Goal: Task Accomplishment & Management: Use online tool/utility

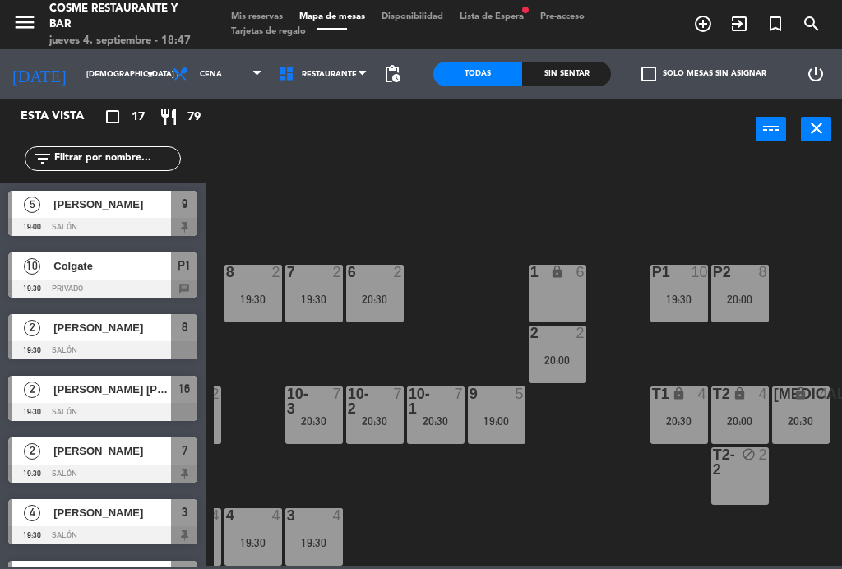
click at [86, 212] on span "[PERSON_NAME]" at bounding box center [112, 204] width 118 height 17
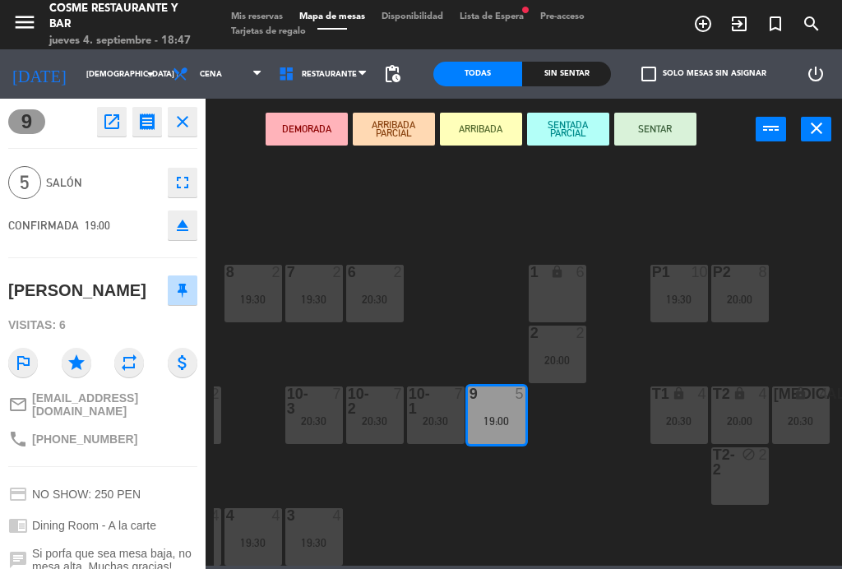
click at [655, 137] on button "SENTAR" at bounding box center [655, 129] width 82 height 33
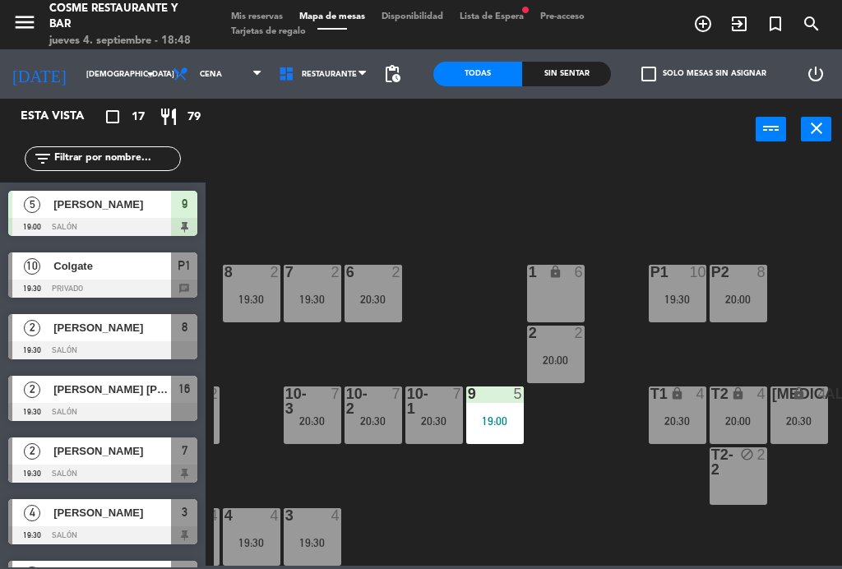
scroll to position [104, 419]
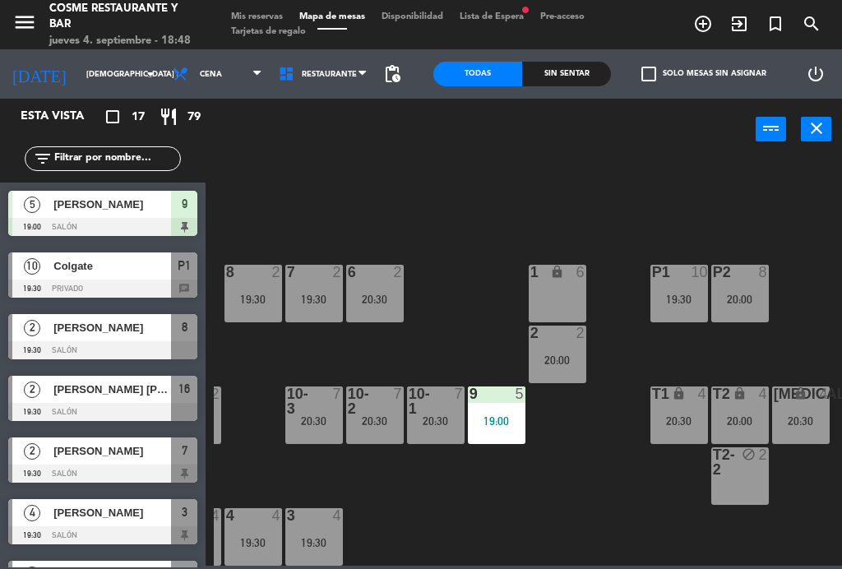
click at [517, 421] on div "19:00" at bounding box center [497, 421] width 58 height 12
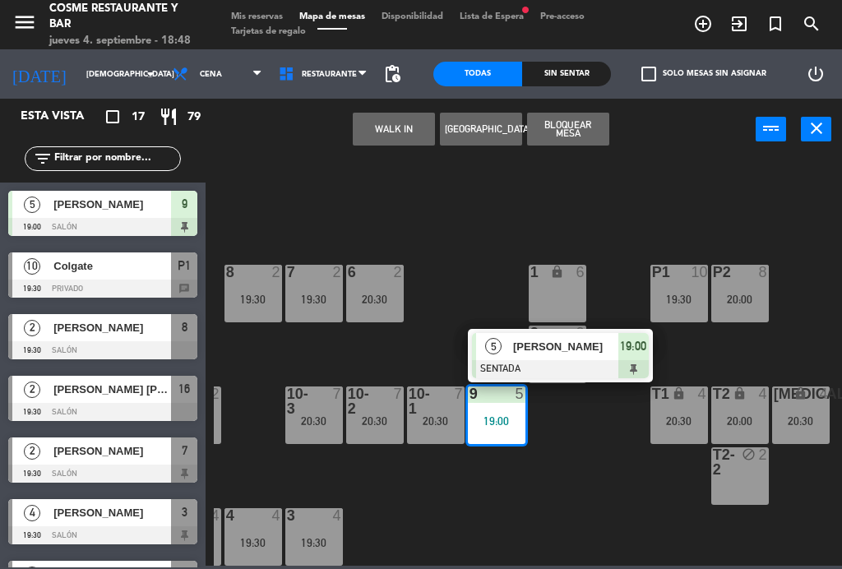
click at [317, 552] on div "3 4 19:30" at bounding box center [314, 537] width 58 height 58
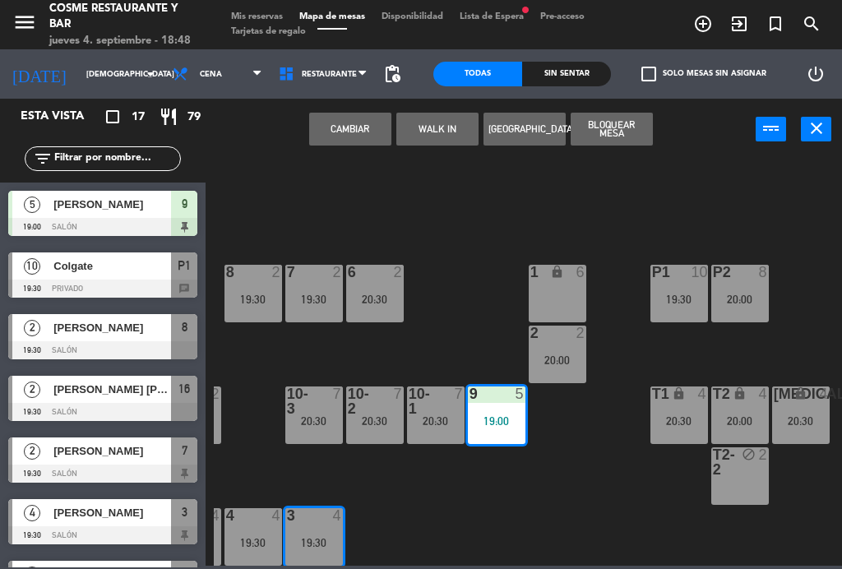
click at [358, 138] on button "Cambiar" at bounding box center [350, 129] width 82 height 33
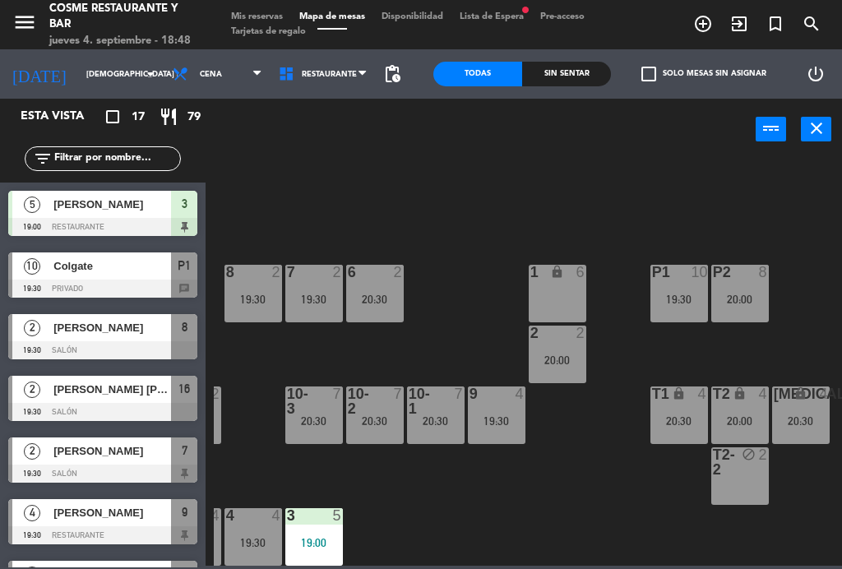
click at [320, 544] on div "19:00" at bounding box center [314, 543] width 58 height 12
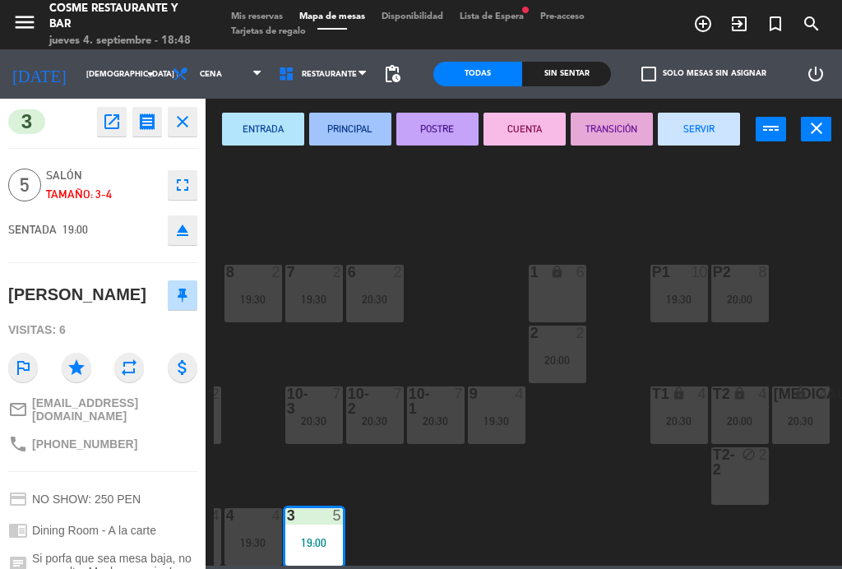
click at [174, 181] on icon "fullscreen" at bounding box center [183, 185] width 20 height 20
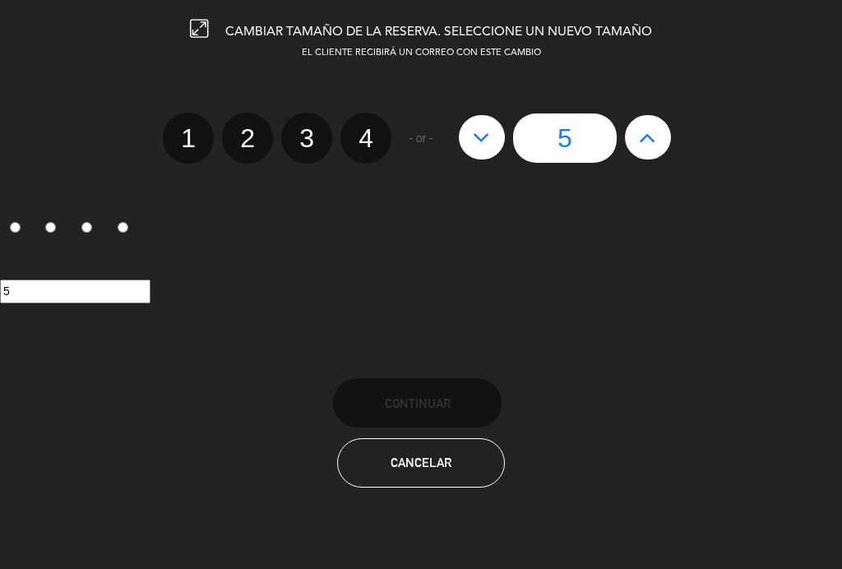
click at [377, 137] on label "4" at bounding box center [365, 138] width 51 height 51
click at [369, 129] on input "4" at bounding box center [364, 123] width 11 height 11
radio input "true"
radio input "false"
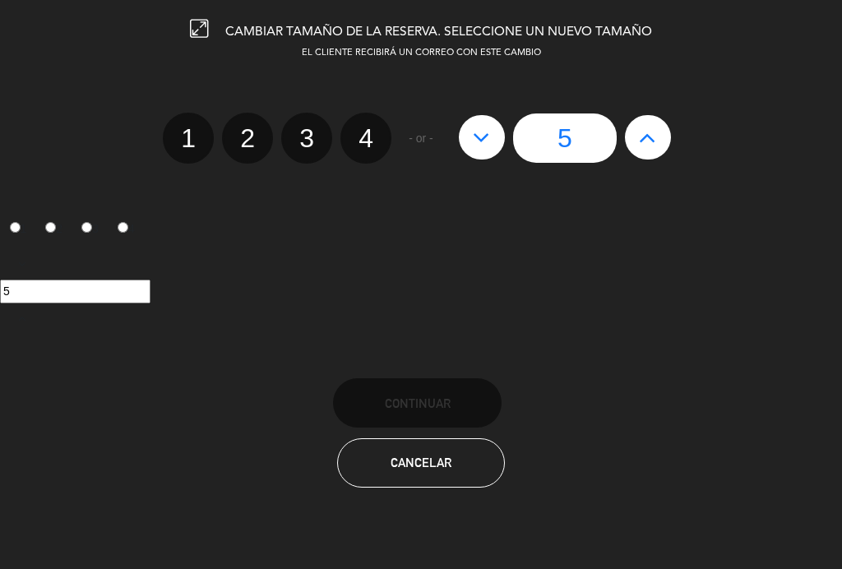
radio input "false"
radio input "true"
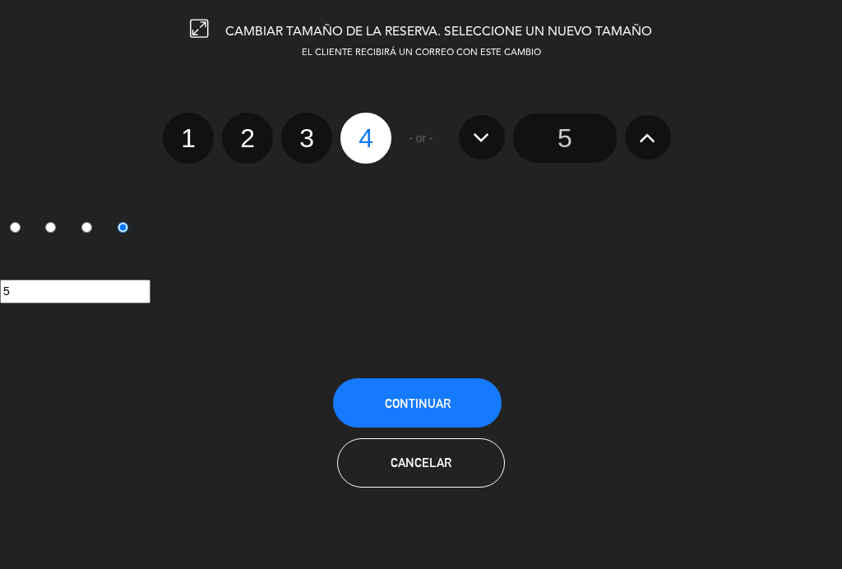
click at [443, 405] on span "Continuar" at bounding box center [418, 403] width 66 height 14
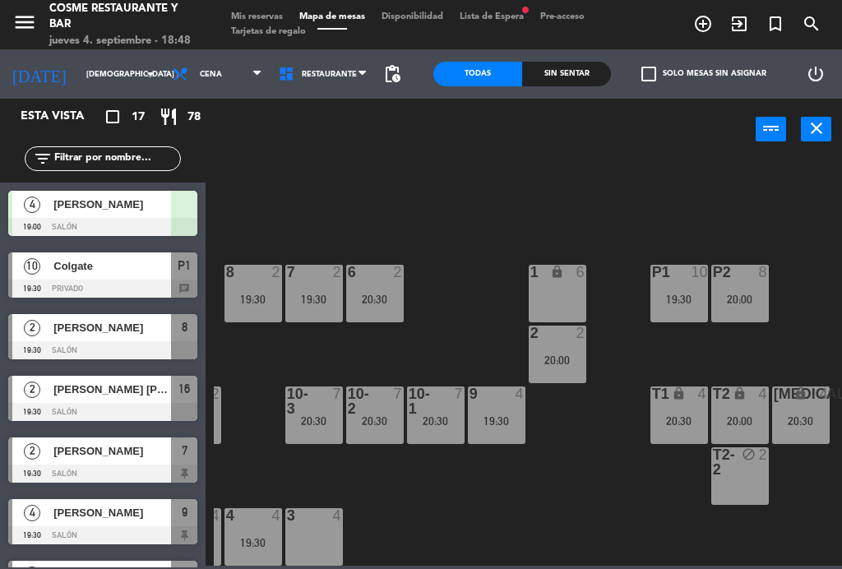
click at [136, 206] on span "[PERSON_NAME]" at bounding box center [112, 204] width 118 height 17
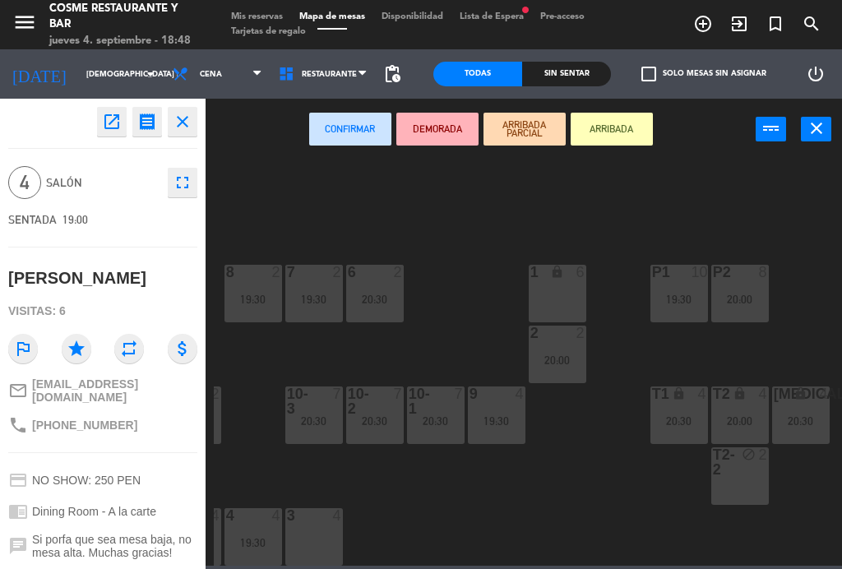
click at [321, 524] on div "3 4" at bounding box center [314, 516] width 58 height 16
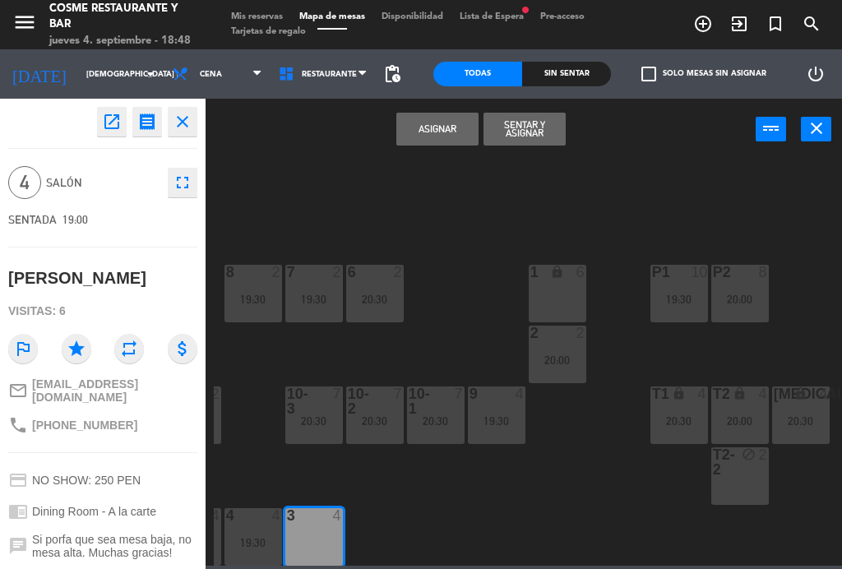
click at [535, 131] on button "Sentar y Asignar" at bounding box center [525, 129] width 82 height 33
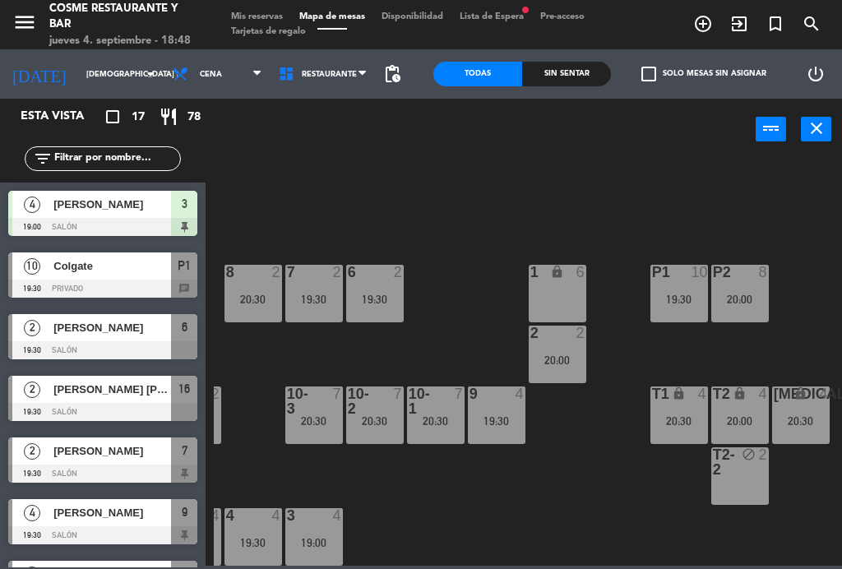
click at [322, 537] on div "19:00" at bounding box center [314, 543] width 58 height 12
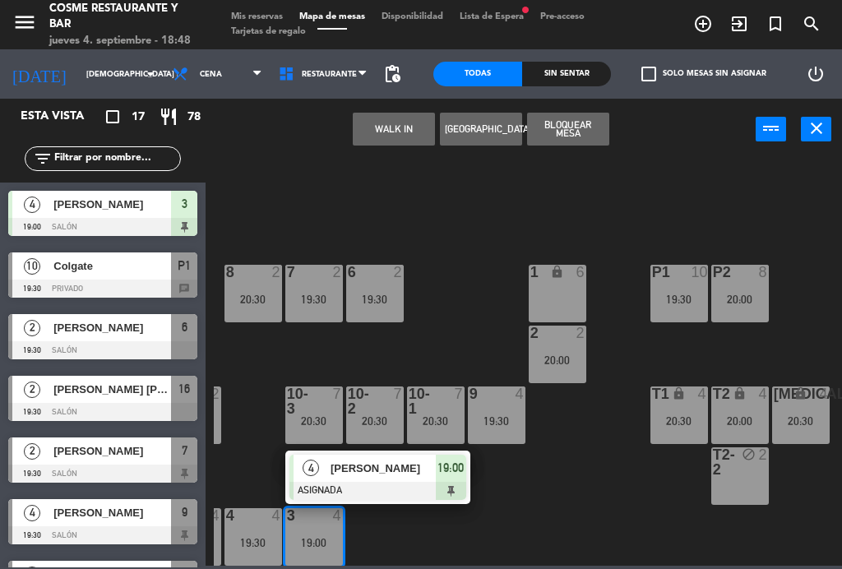
click at [401, 482] on div at bounding box center [377, 491] width 177 height 18
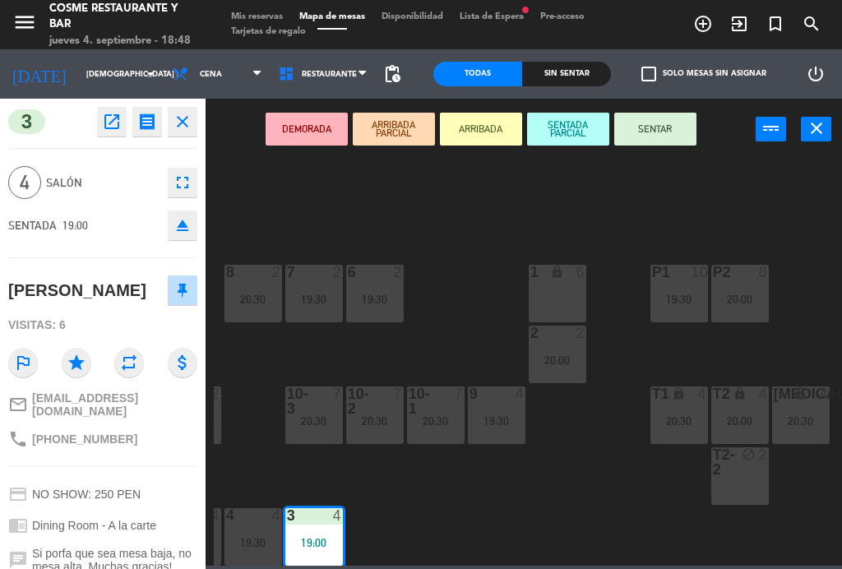
click at [677, 128] on button "SENTAR" at bounding box center [655, 129] width 82 height 33
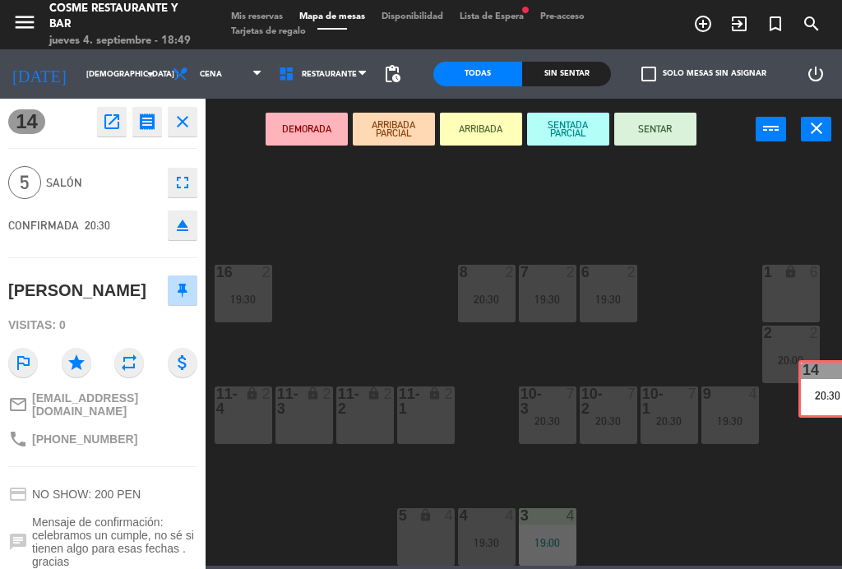
scroll to position [104, 196]
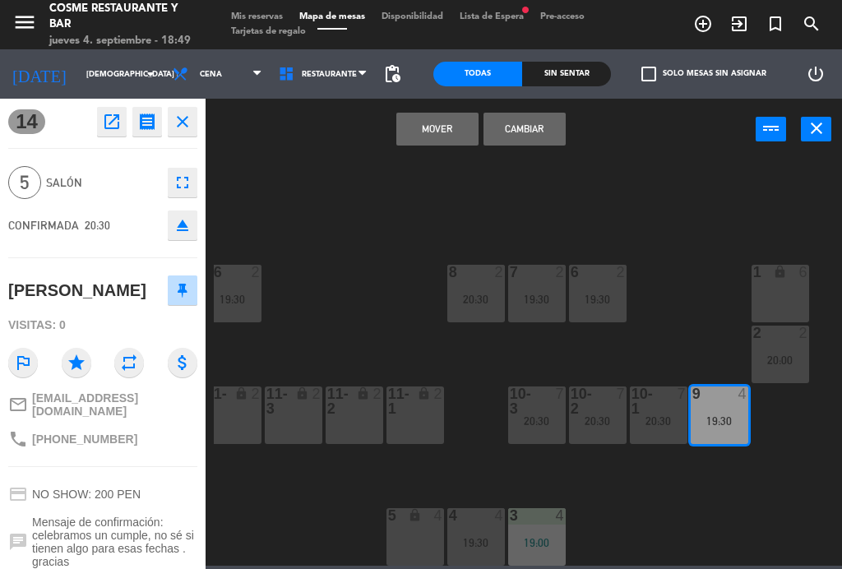
click at [539, 118] on button "Cambiar" at bounding box center [525, 129] width 82 height 33
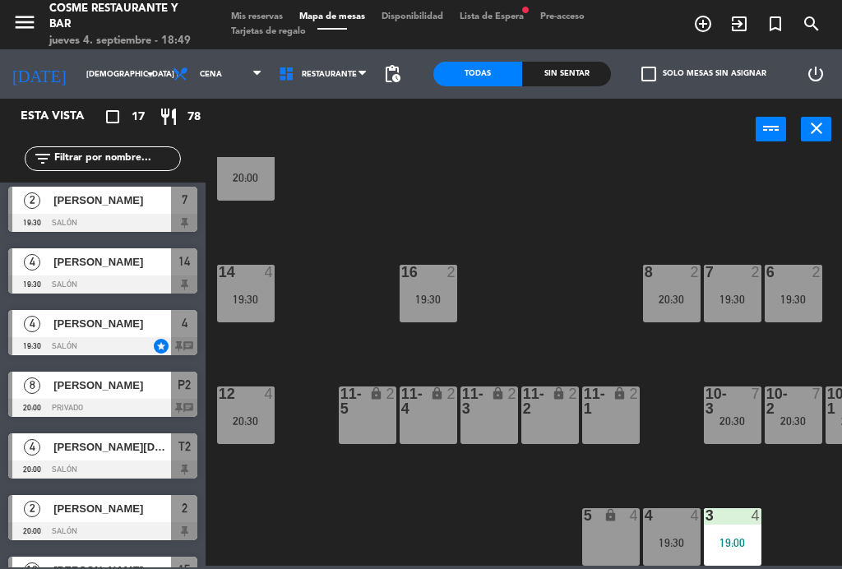
scroll to position [104, 0]
click at [674, 538] on div "19:30" at bounding box center [672, 543] width 58 height 12
click at [468, 505] on div "B1 lock 2 B2 lock 2 B3 lock 2 B4 lock 2 15 10 20:00 14 4 19:30 8 2 20:30 7 2 19…" at bounding box center [528, 361] width 628 height 409
click at [245, 291] on div "14 4 19:30" at bounding box center [246, 294] width 58 height 58
click at [459, 502] on div "B1 lock 2 B2 lock 2 B3 lock 2 B4 lock 2 15 10 20:00 14 4 19:30 8 2 20:30 7 2 19…" at bounding box center [528, 361] width 628 height 409
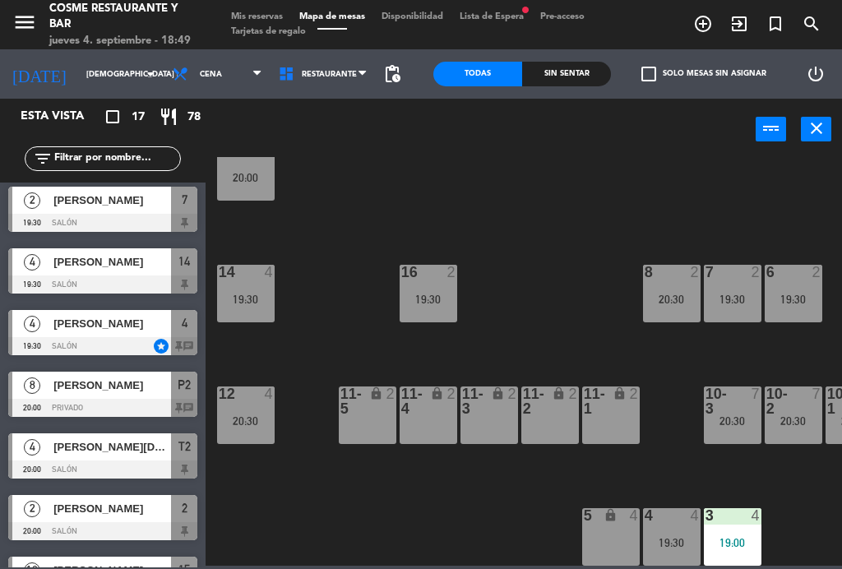
click at [253, 415] on div "20:30" at bounding box center [246, 421] width 58 height 12
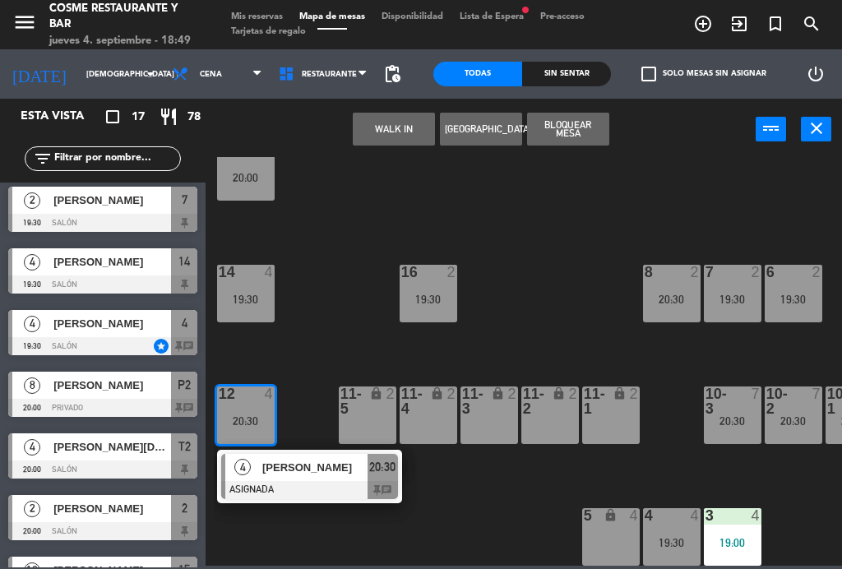
click at [319, 471] on span "[PERSON_NAME]" at bounding box center [314, 467] width 105 height 17
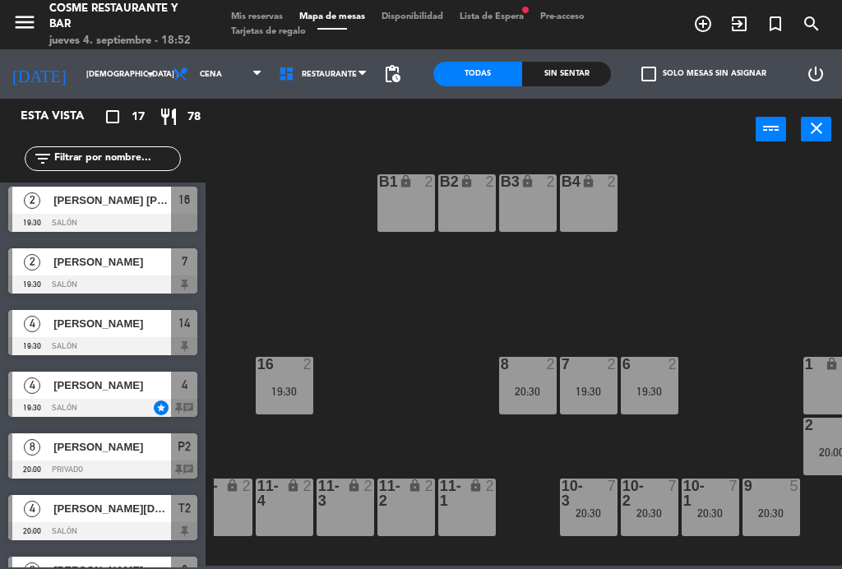
scroll to position [13, 124]
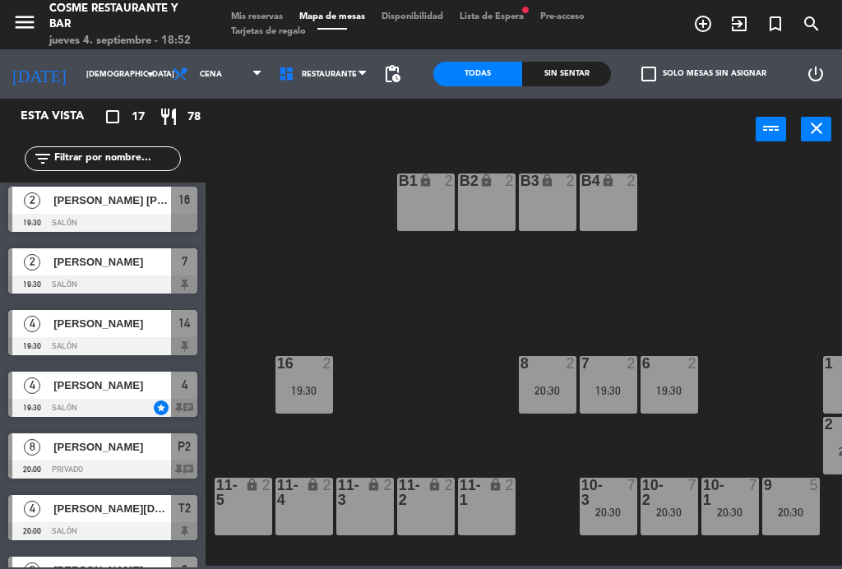
click at [621, 188] on div "lock" at bounding box center [608, 182] width 27 height 16
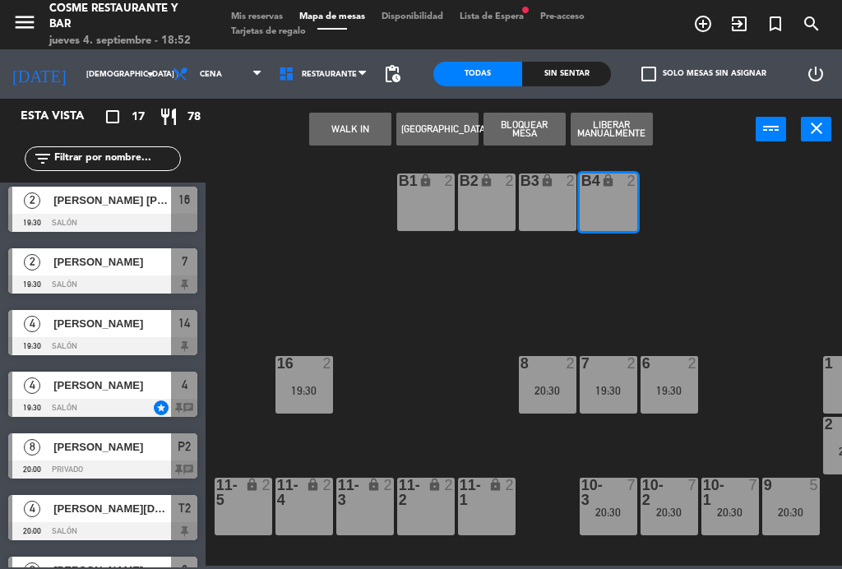
click at [545, 130] on button "Bloquear Mesa" at bounding box center [525, 129] width 82 height 33
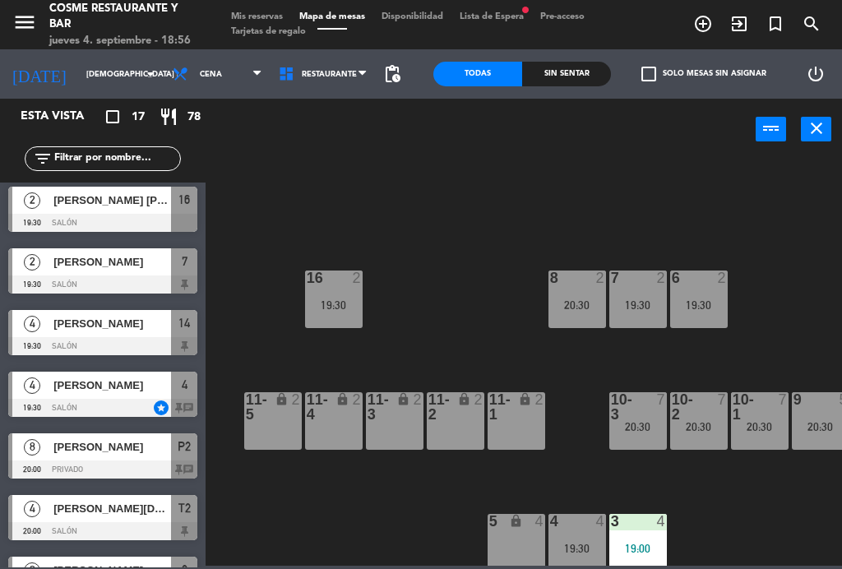
scroll to position [104, 94]
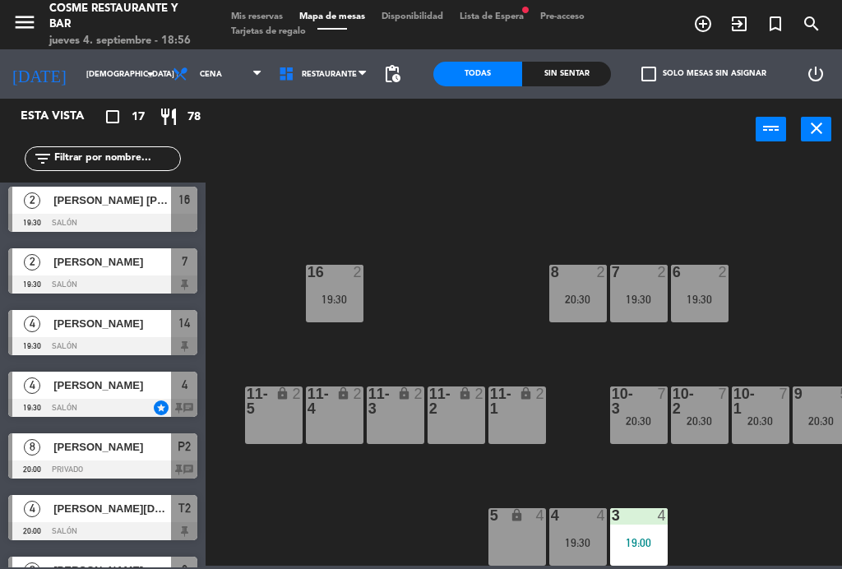
click at [406, 505] on div "B1 lock 2 B2 lock 2 B3 lock 2 B4 block 2 15 10 20:00 14 4 19:30 8 2 20:30 7 2 1…" at bounding box center [528, 361] width 628 height 409
click at [530, 407] on div "2" at bounding box center [543, 402] width 27 height 30
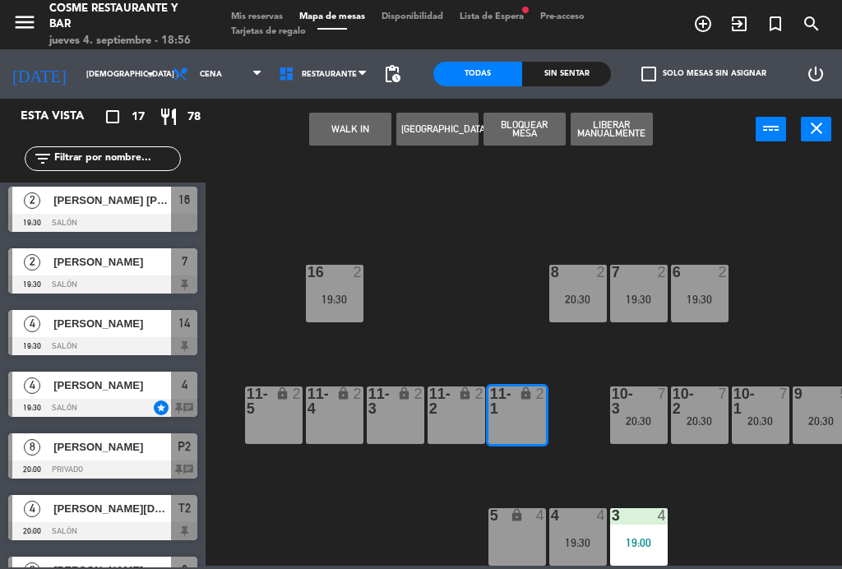
click at [467, 415] on div "lock" at bounding box center [455, 402] width 27 height 30
click at [344, 133] on button "WALK IN" at bounding box center [350, 129] width 82 height 33
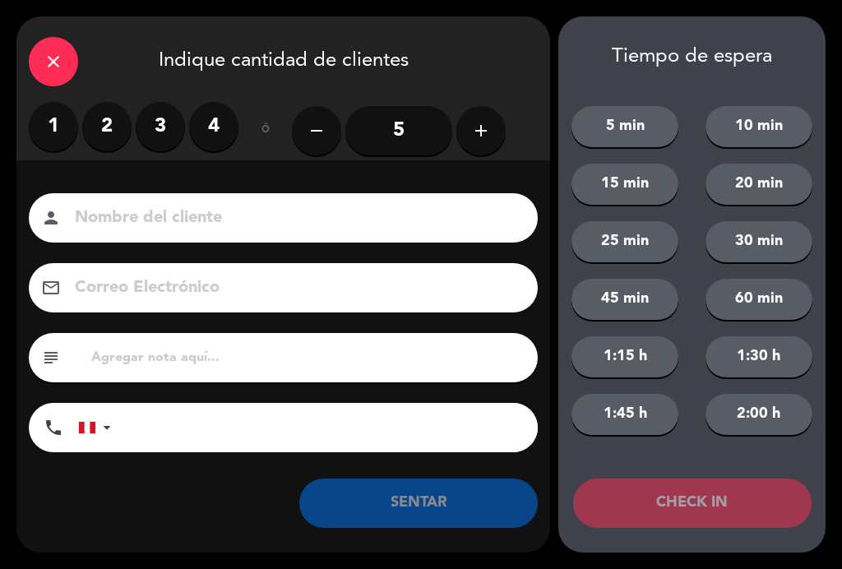
click at [220, 133] on label "4" at bounding box center [213, 126] width 49 height 49
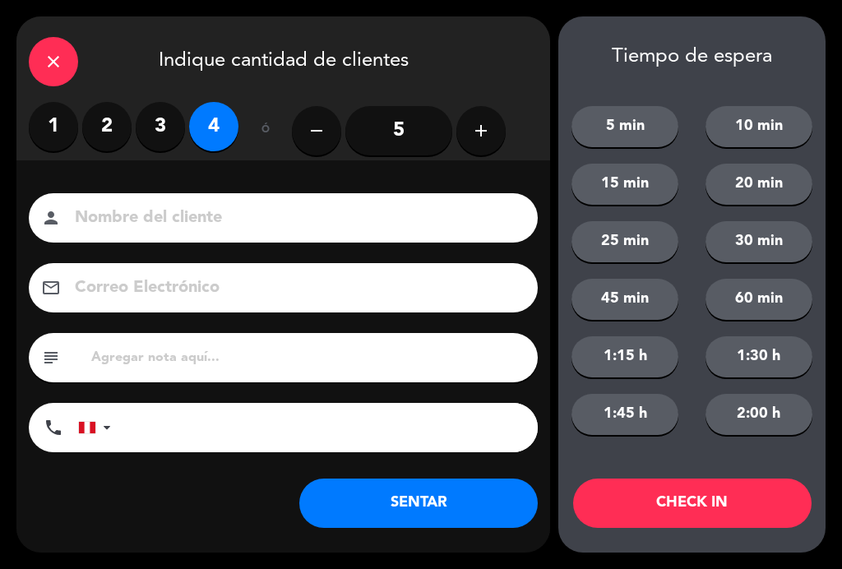
click at [169, 210] on input at bounding box center [294, 218] width 443 height 29
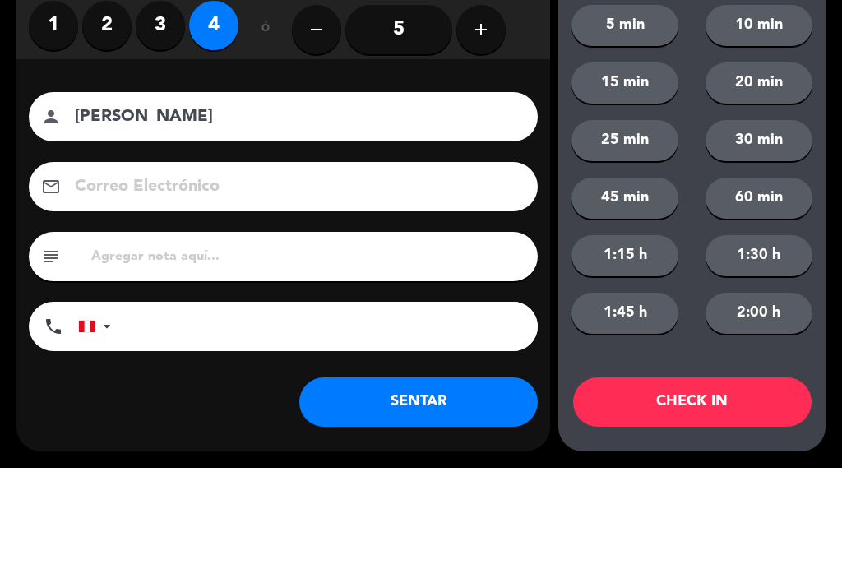
type input "[PERSON_NAME]"
click at [7, 147] on div "close Indique cantidad de clientes 1 2 3 4 ó remove 5 add Nombre del cliente pe…" at bounding box center [421, 284] width 842 height 569
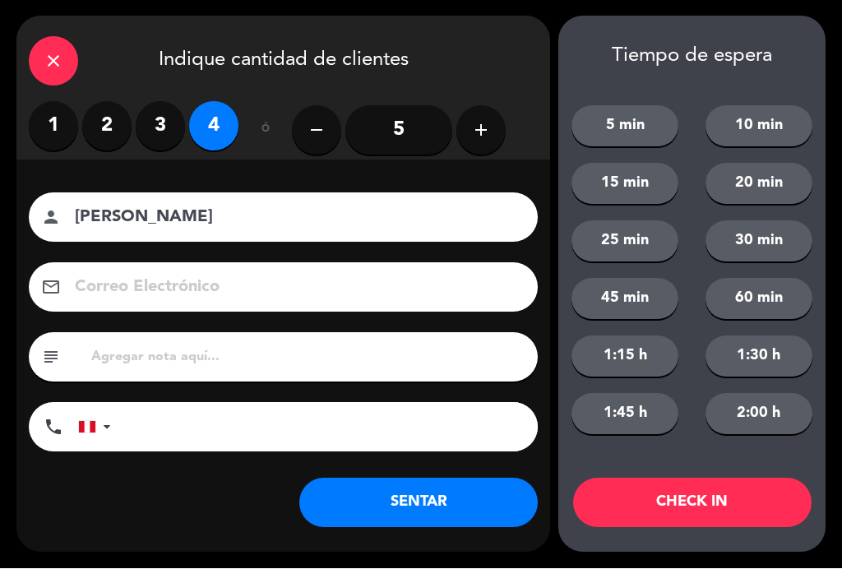
click at [464, 517] on button "SENTAR" at bounding box center [418, 503] width 238 height 49
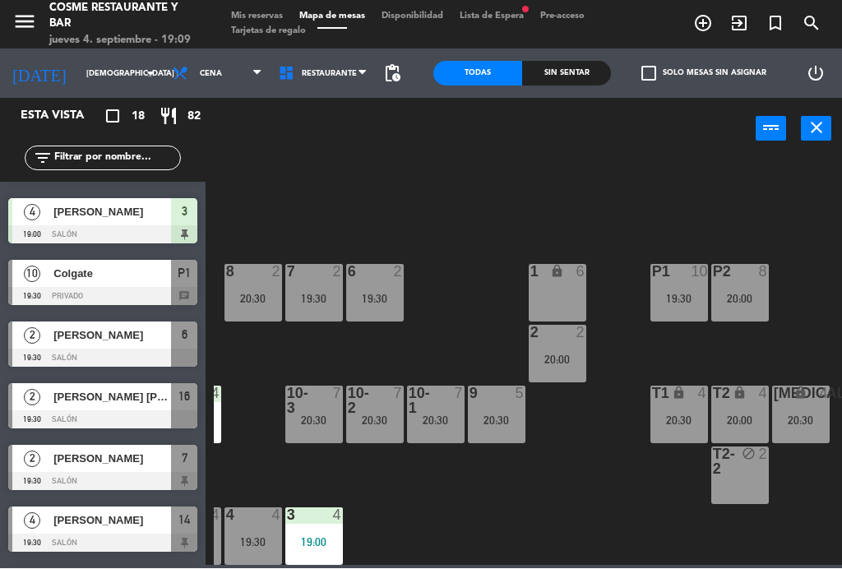
scroll to position [52, 0]
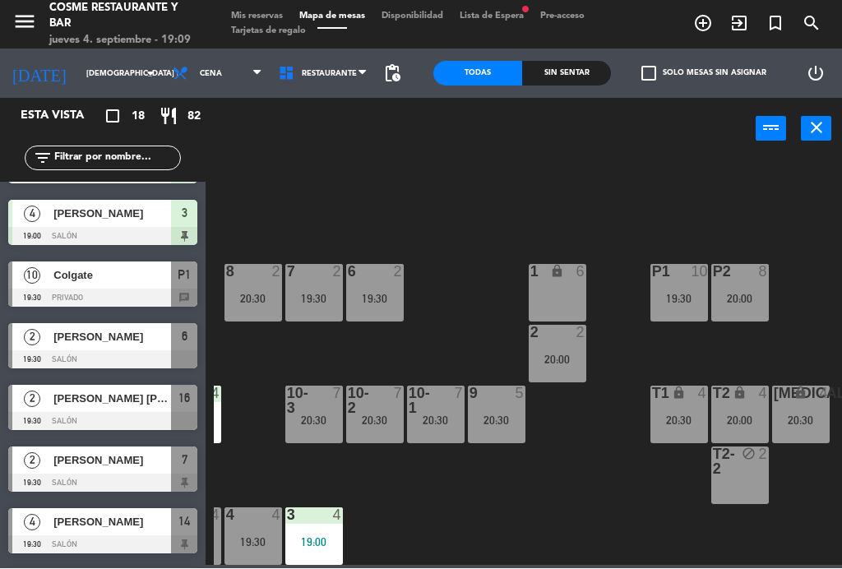
click at [89, 460] on span "[PERSON_NAME]" at bounding box center [112, 460] width 118 height 17
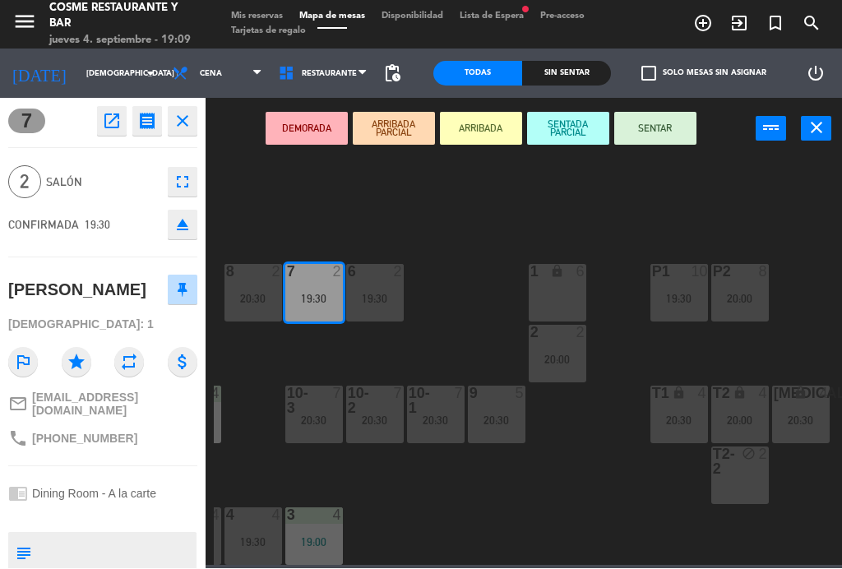
click at [673, 129] on button "SENTAR" at bounding box center [655, 129] width 82 height 33
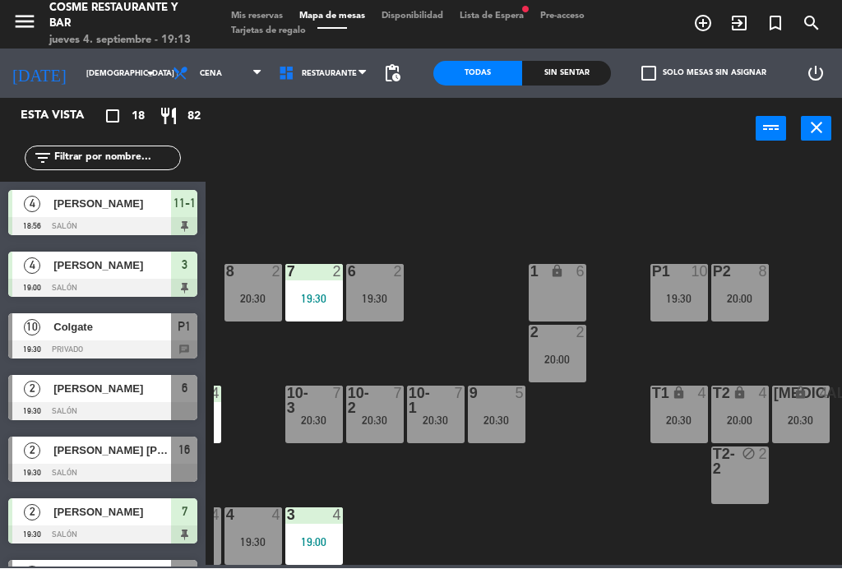
click at [362, 294] on div "19:30" at bounding box center [375, 300] width 58 height 12
click at [435, 247] on div "B1 lock 2 B2 lock 2 B3 lock 2 B4 block 2 15 10 20:00 14 4 19:30 8 2 20:30 7 2 1…" at bounding box center [528, 361] width 628 height 409
click at [537, 369] on div "2 2 20:00" at bounding box center [558, 355] width 58 height 58
click at [521, 500] on div "B1 lock 2 B2 lock 2 B3 lock 2 B4 block 2 15 10 20:00 14 4 19:30 8 2 20:30 7 2 1…" at bounding box center [528, 361] width 628 height 409
click at [492, 431] on div "9 5 20:30" at bounding box center [497, 416] width 58 height 58
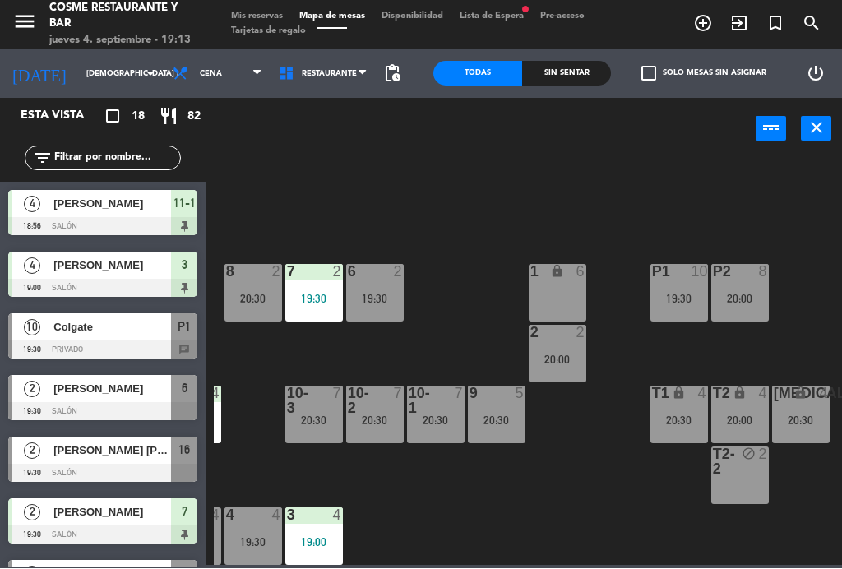
click at [543, 497] on div "B1 lock 2 B2 lock 2 B3 lock 2 B4 block 2 15 10 20:00 14 4 19:30 8 2 20:30 7 2 1…" at bounding box center [528, 361] width 628 height 409
click at [259, 27] on span "Tarjetas de regalo" at bounding box center [268, 31] width 91 height 9
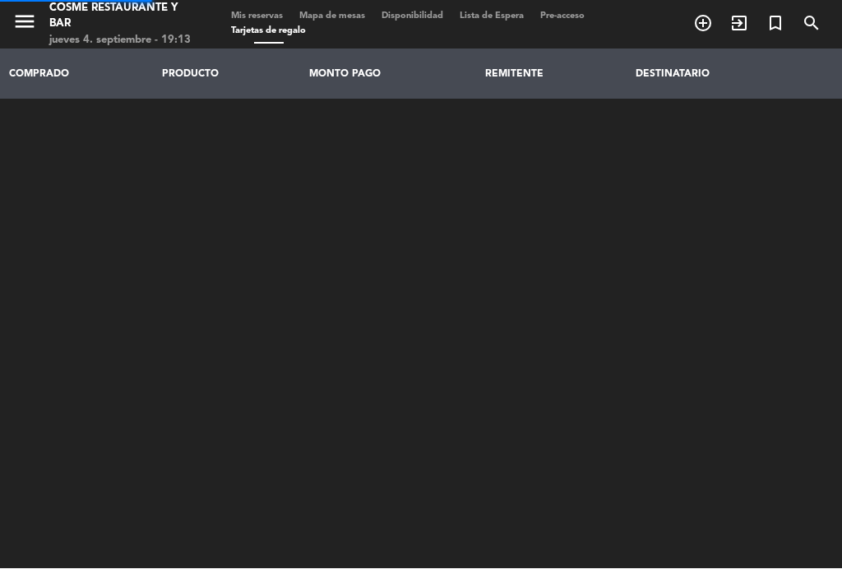
click at [254, 16] on span "Mis reservas" at bounding box center [257, 16] width 68 height 9
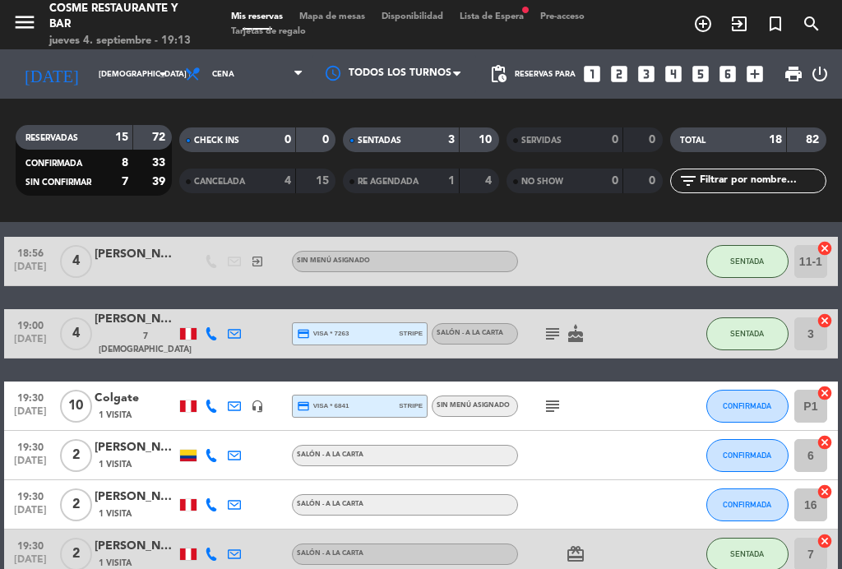
scroll to position [60, 0]
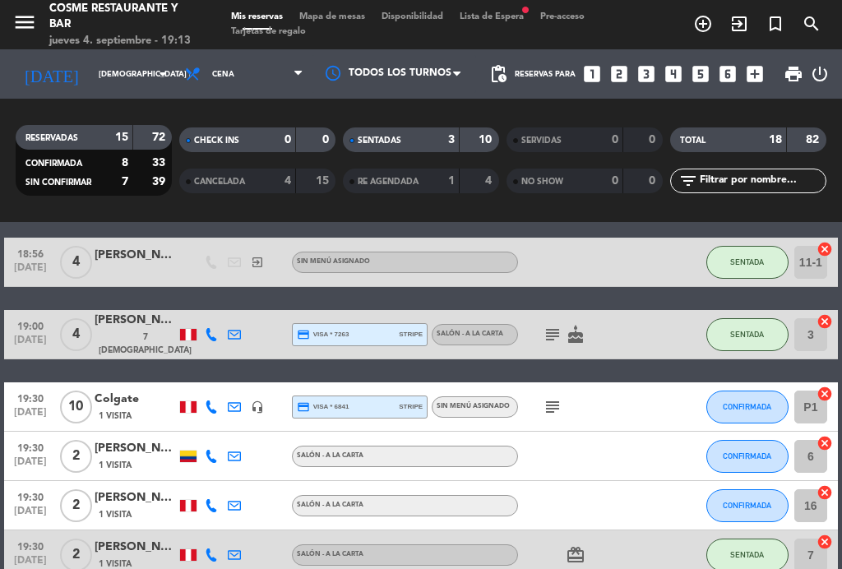
click at [554, 331] on icon "subject" at bounding box center [553, 335] width 20 height 20
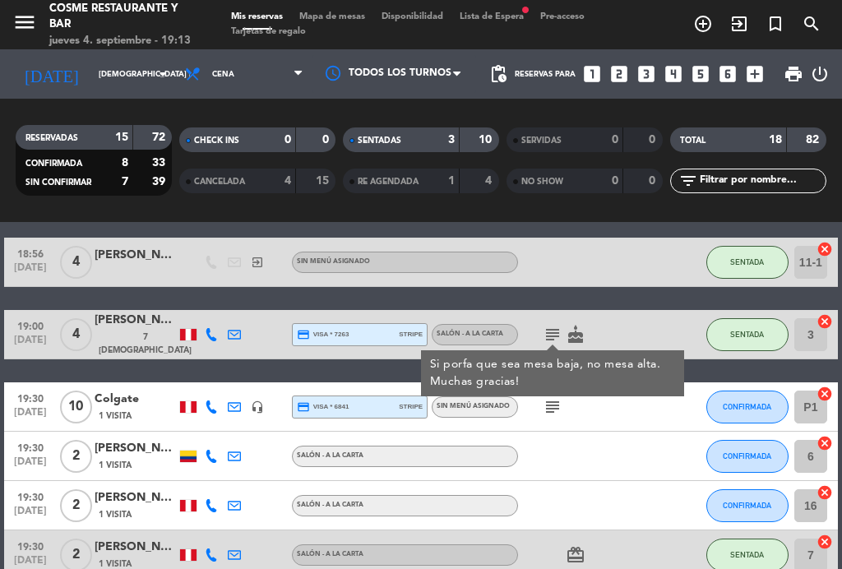
click at [552, 329] on icon "subject" at bounding box center [553, 335] width 20 height 20
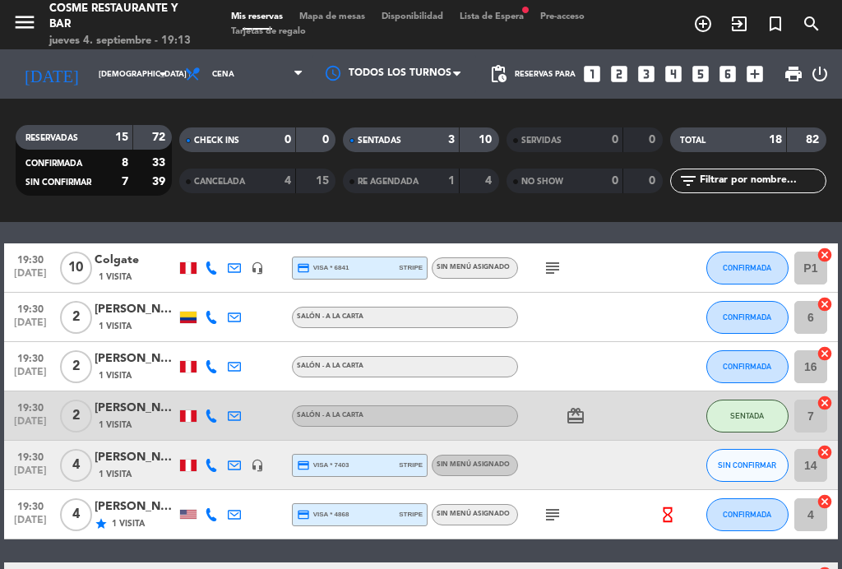
scroll to position [201, 0]
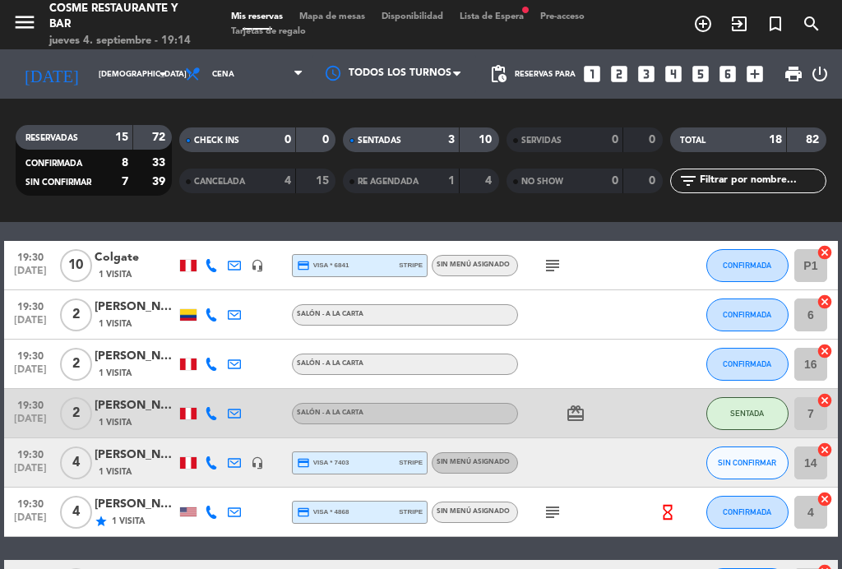
click at [551, 264] on icon "subject" at bounding box center [553, 266] width 20 height 20
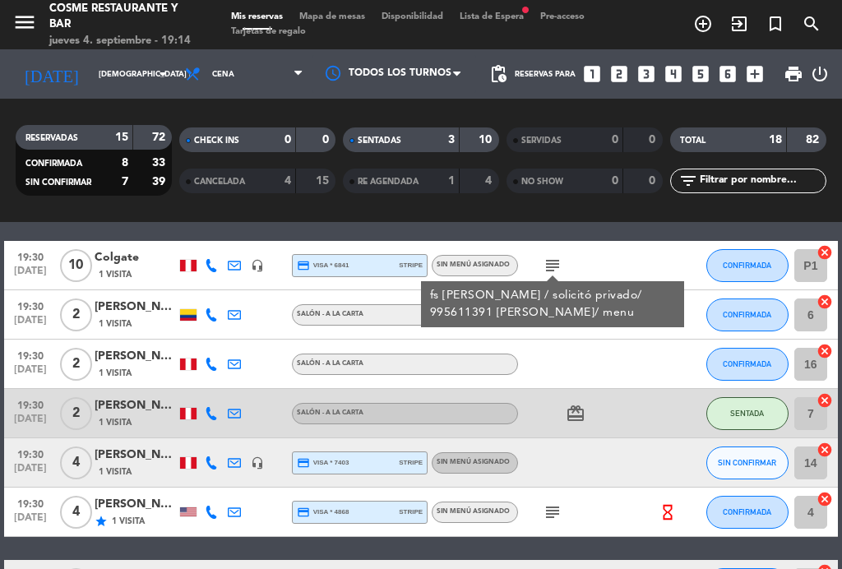
click at [551, 266] on icon "subject" at bounding box center [553, 266] width 20 height 20
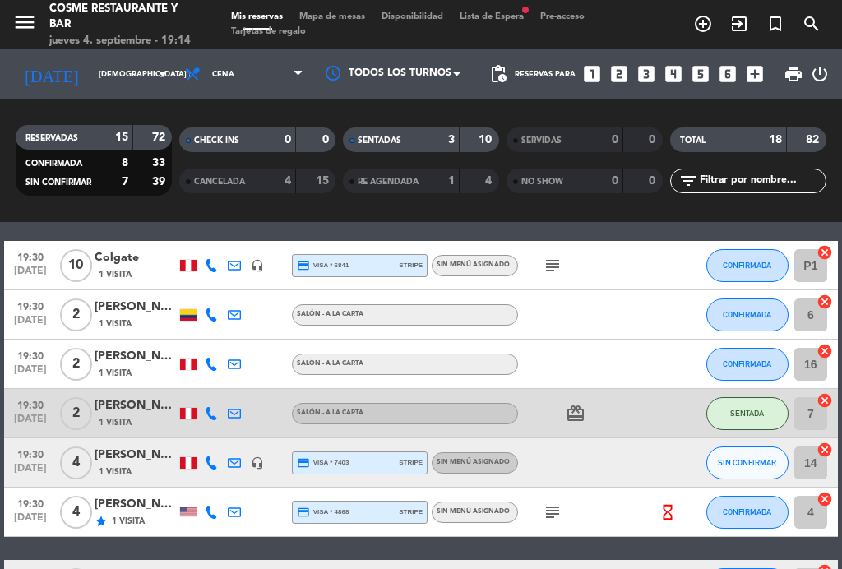
click at [341, 21] on span "Mapa de mesas" at bounding box center [332, 16] width 82 height 9
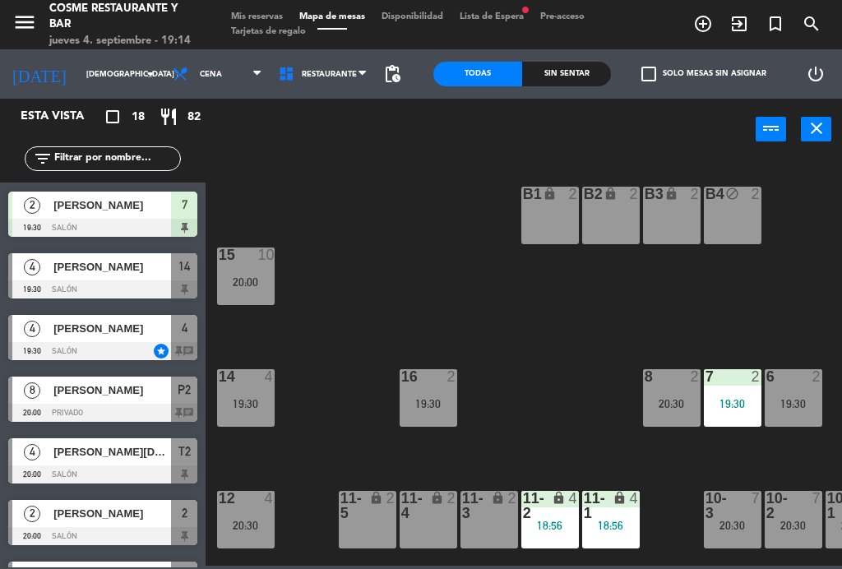
scroll to position [317, 0]
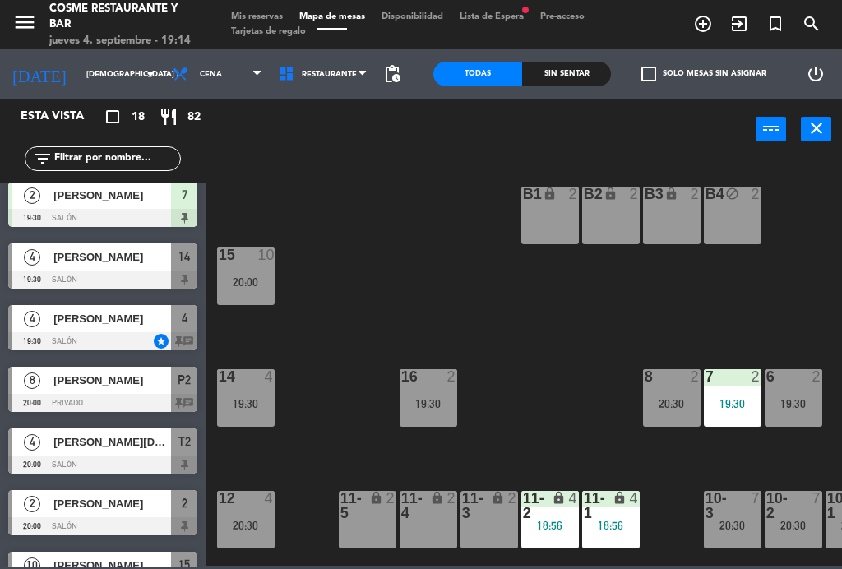
click at [95, 323] on span "[PERSON_NAME]" at bounding box center [112, 318] width 118 height 17
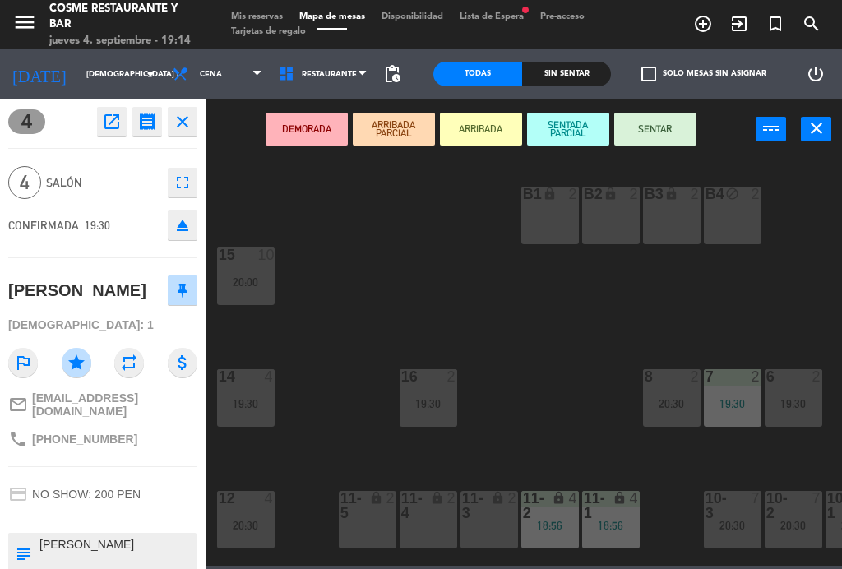
click at [674, 128] on button "SENTAR" at bounding box center [655, 129] width 82 height 33
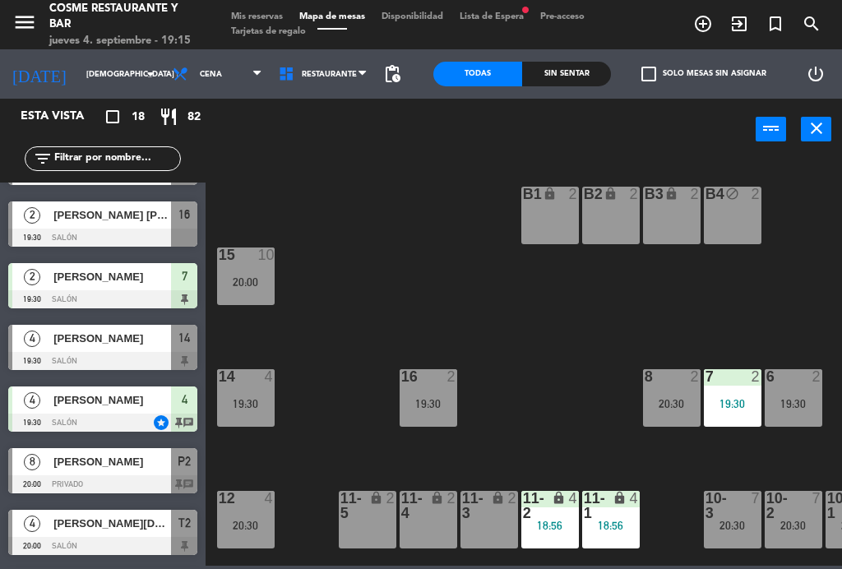
scroll to position [250, 0]
